Goal: Task Accomplishment & Management: Use online tool/utility

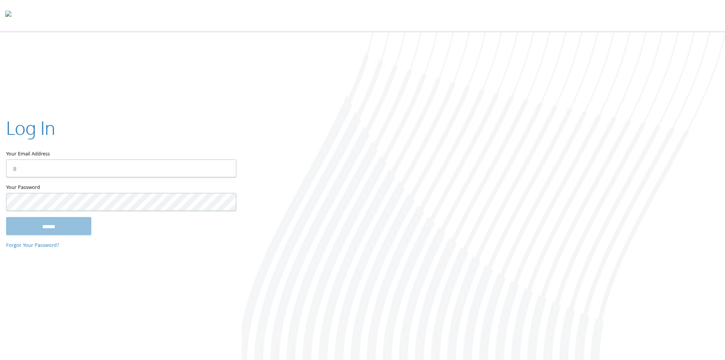
click at [185, 62] on div "Log In Your Email Address Your Password This field is required ****** Forgot Yo…" at bounding box center [362, 196] width 725 height 329
click at [11, 15] on img at bounding box center [8, 15] width 6 height 15
drag, startPoint x: 329, startPoint y: 82, endPoint x: 329, endPoint y: 96, distance: 13.3
click at [328, 95] on div at bounding box center [483, 196] width 483 height 329
click at [358, 76] on div at bounding box center [483, 196] width 483 height 329
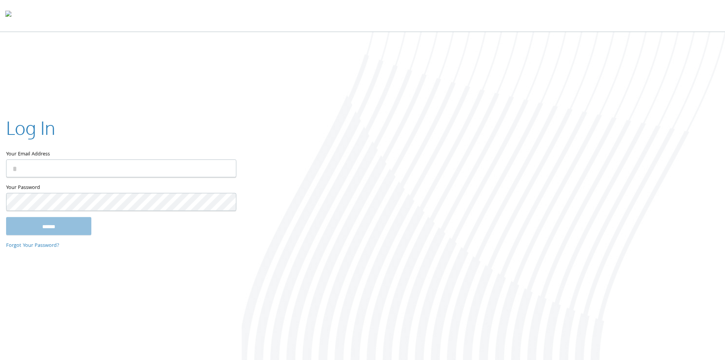
click at [414, 117] on div at bounding box center [483, 196] width 483 height 329
